Goal: Information Seeking & Learning: Learn about a topic

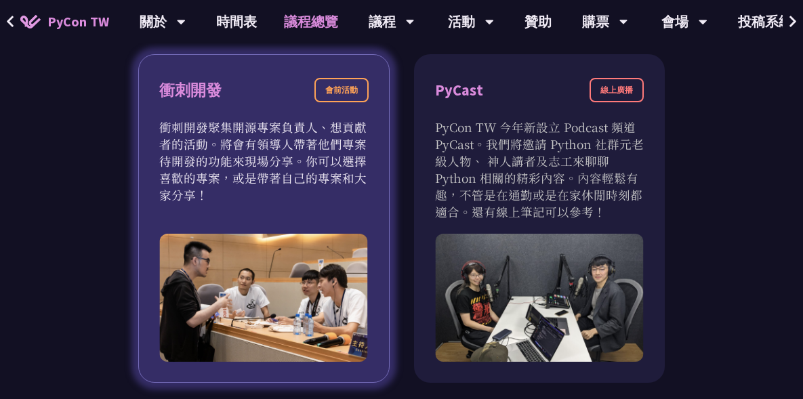
scroll to position [452, 0]
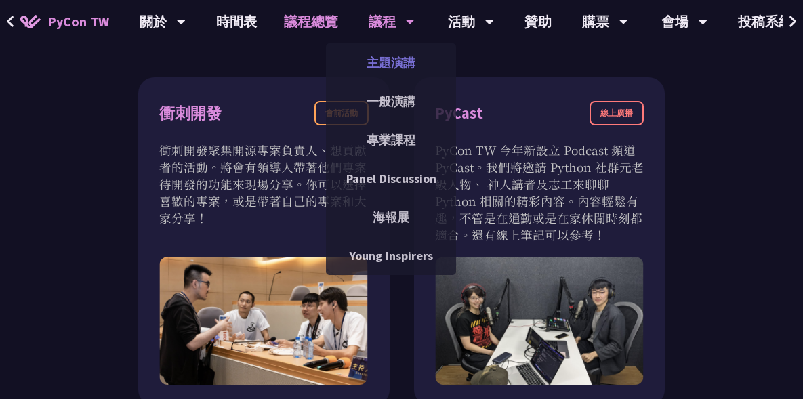
click at [389, 59] on link "主題演講" at bounding box center [391, 63] width 130 height 32
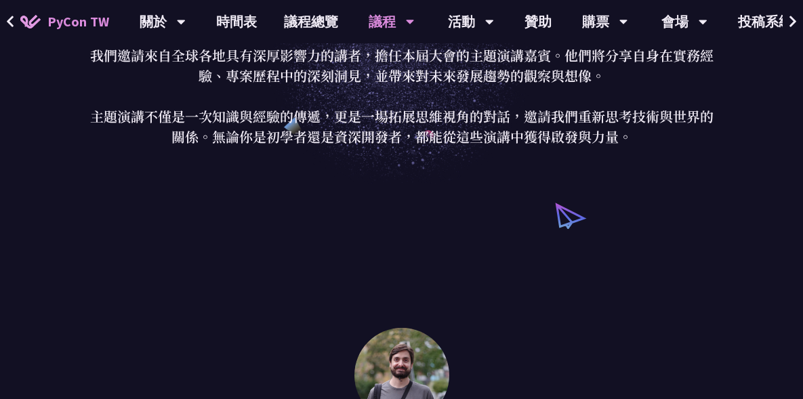
scroll to position [113, 0]
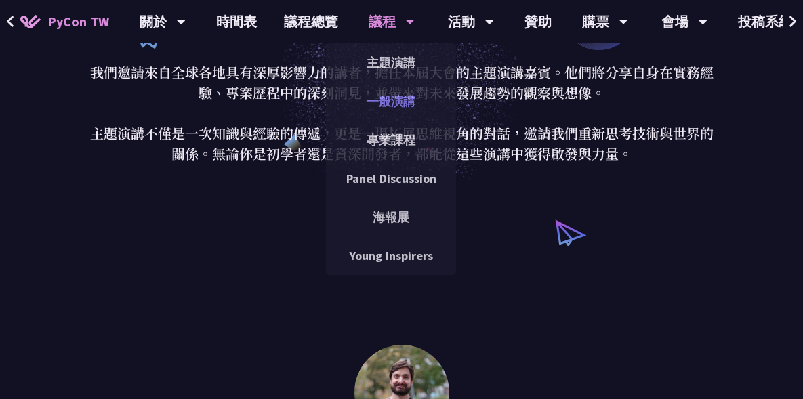
click at [389, 102] on link "一般演講" at bounding box center [391, 101] width 130 height 32
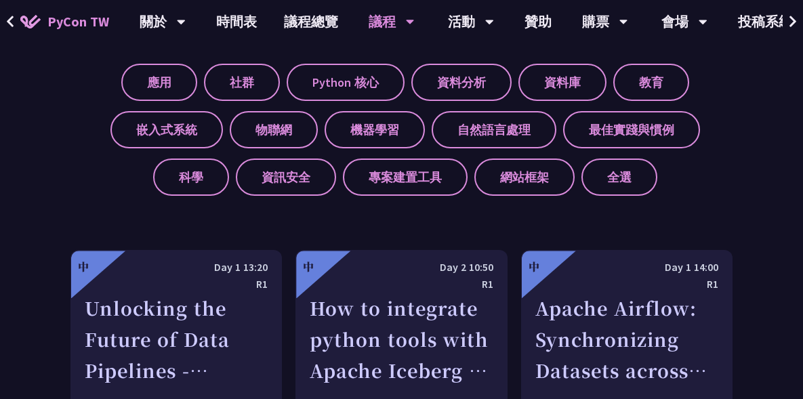
scroll to position [565, 0]
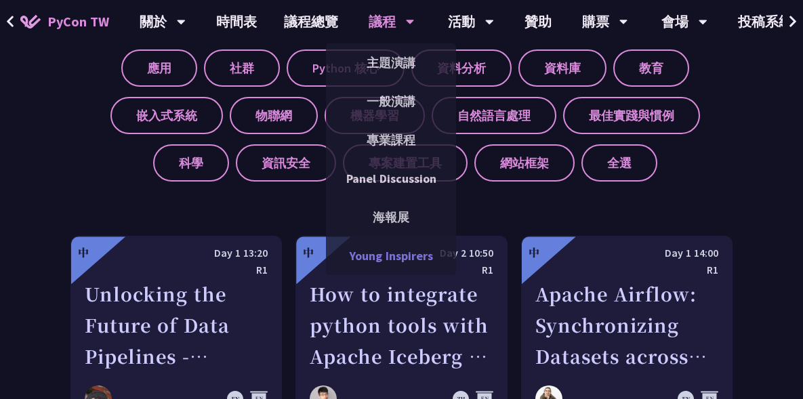
click at [411, 260] on link "Young Inspirers" at bounding box center [391, 256] width 130 height 32
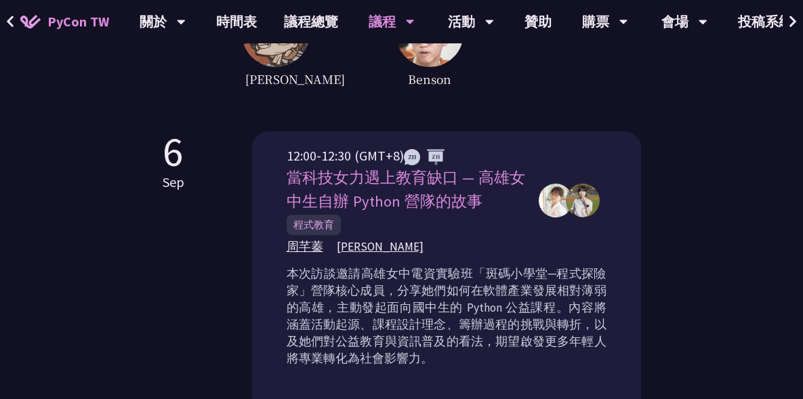
scroll to position [338, 0]
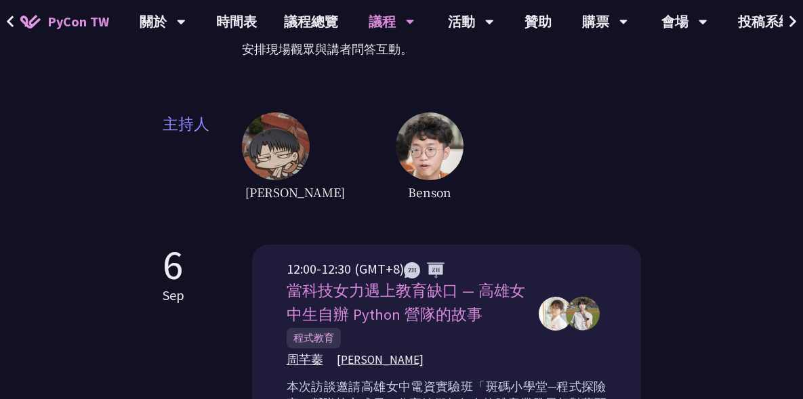
click at [501, 144] on div "[PERSON_NAME]" at bounding box center [441, 159] width 399 height 92
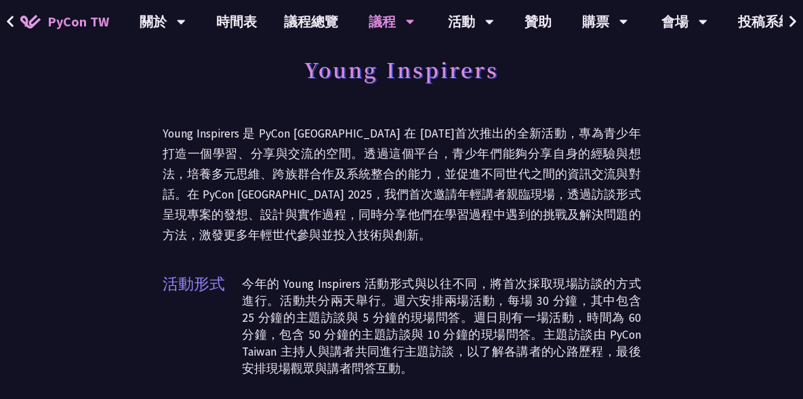
scroll to position [0, 0]
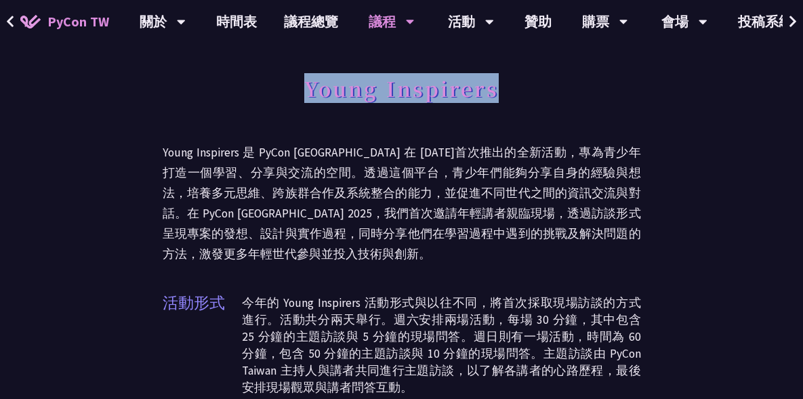
drag, startPoint x: 307, startPoint y: 85, endPoint x: 506, endPoint y: 93, distance: 199.5
click at [506, 93] on div "Young Inspirers" at bounding box center [402, 103] width 479 height 71
copy h1 "Young Inspirers"
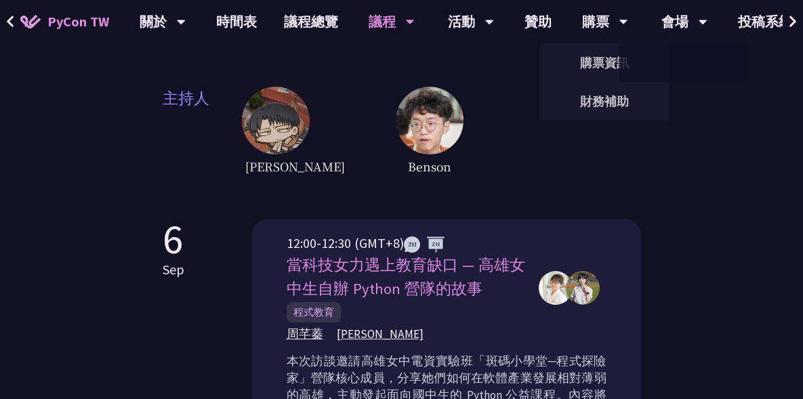
scroll to position [226, 0]
